Goal: Information Seeking & Learning: Learn about a topic

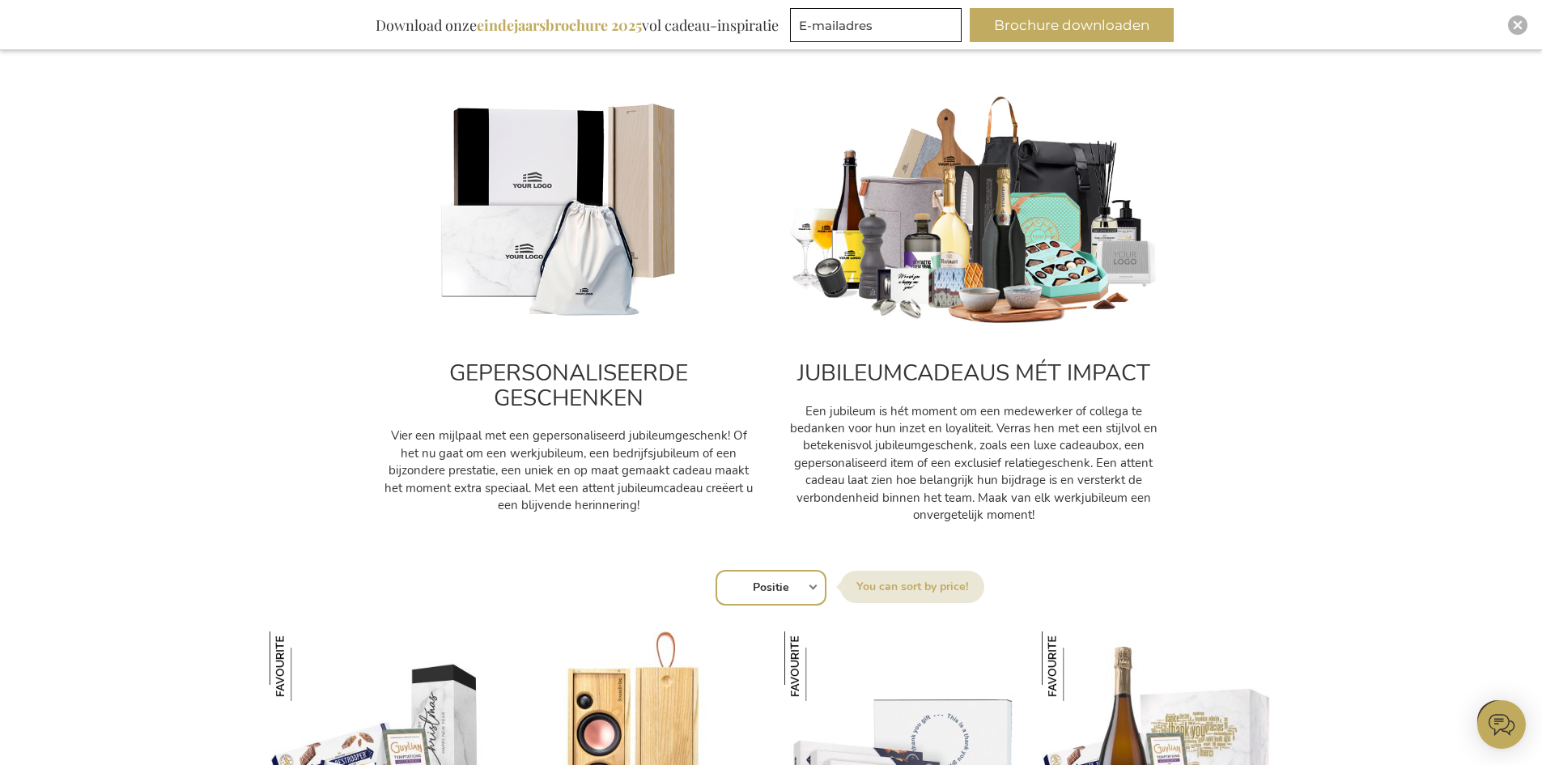
scroll to position [1052, 0]
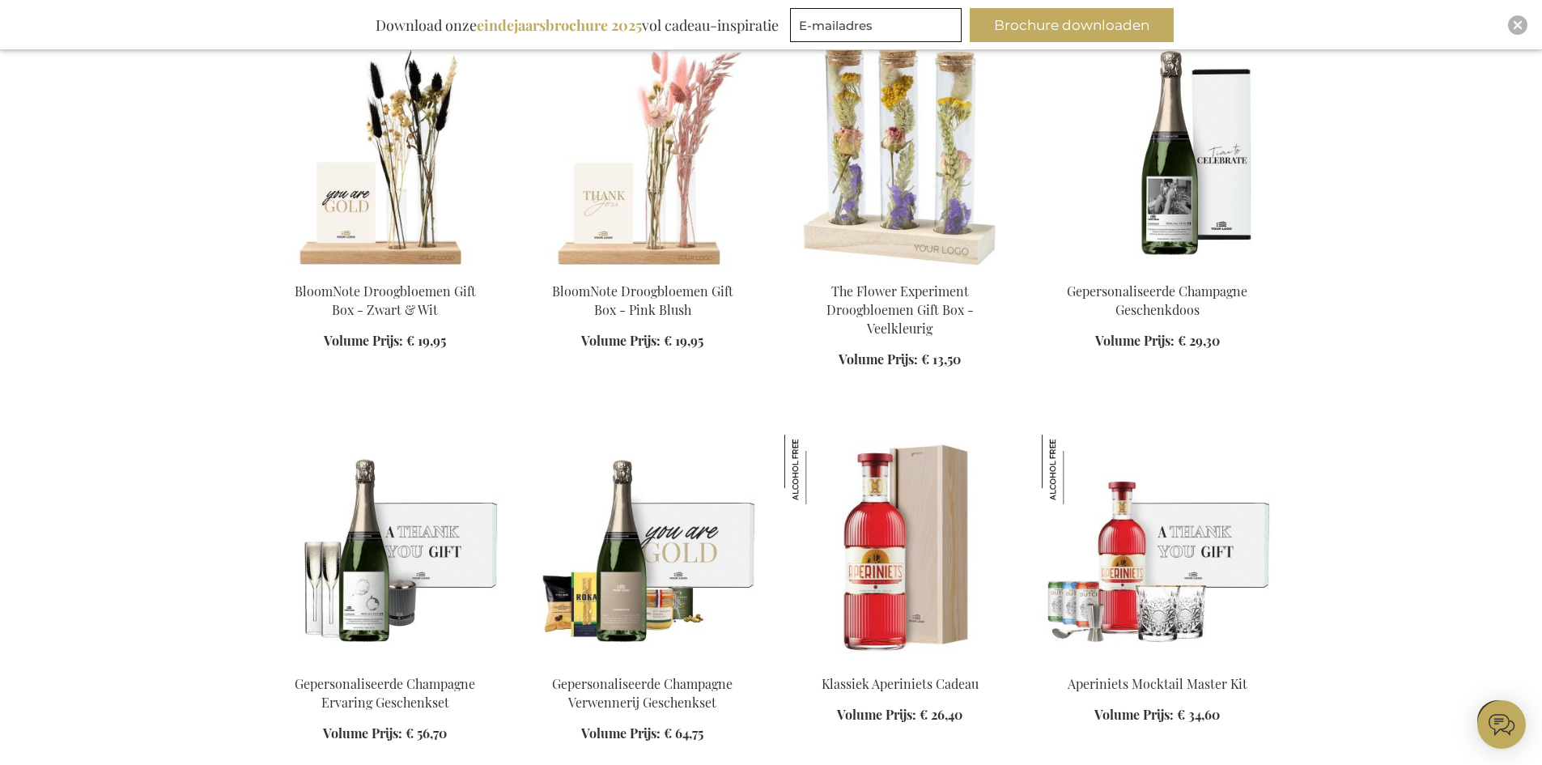
scroll to position [6638, 0]
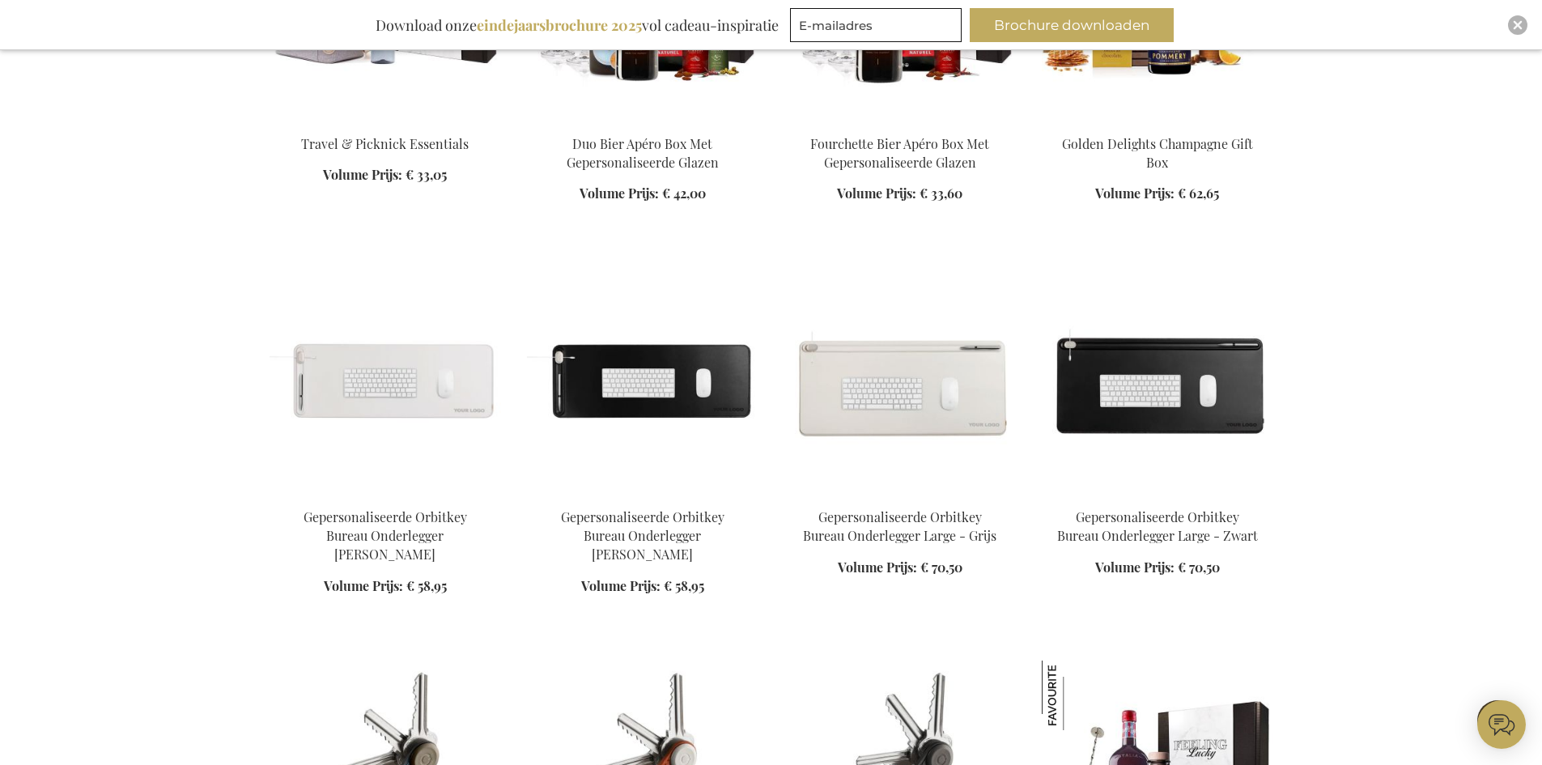
scroll to position [8824, 0]
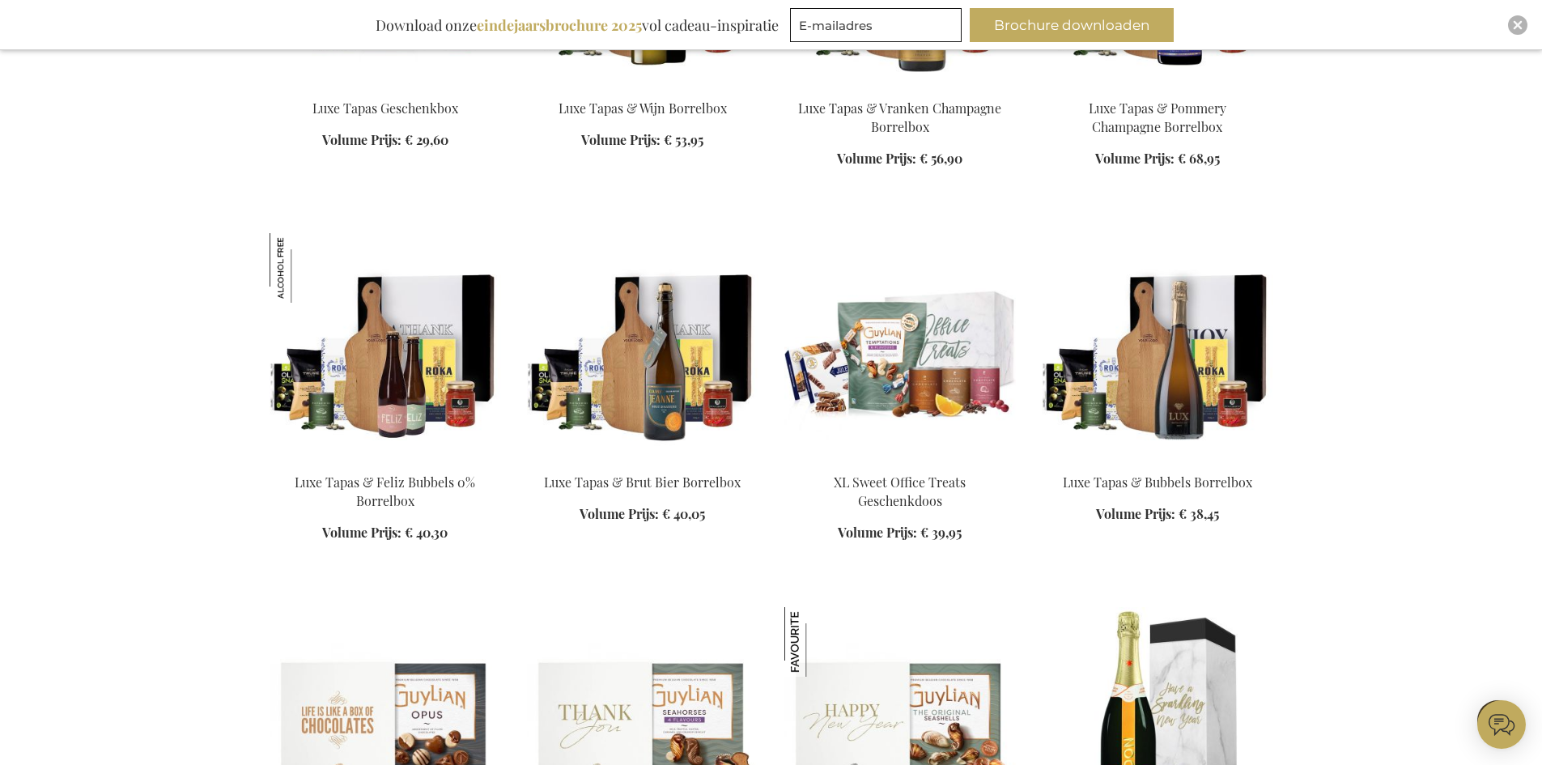
scroll to position [16919, 0]
